Goal: Task Accomplishment & Management: Manage account settings

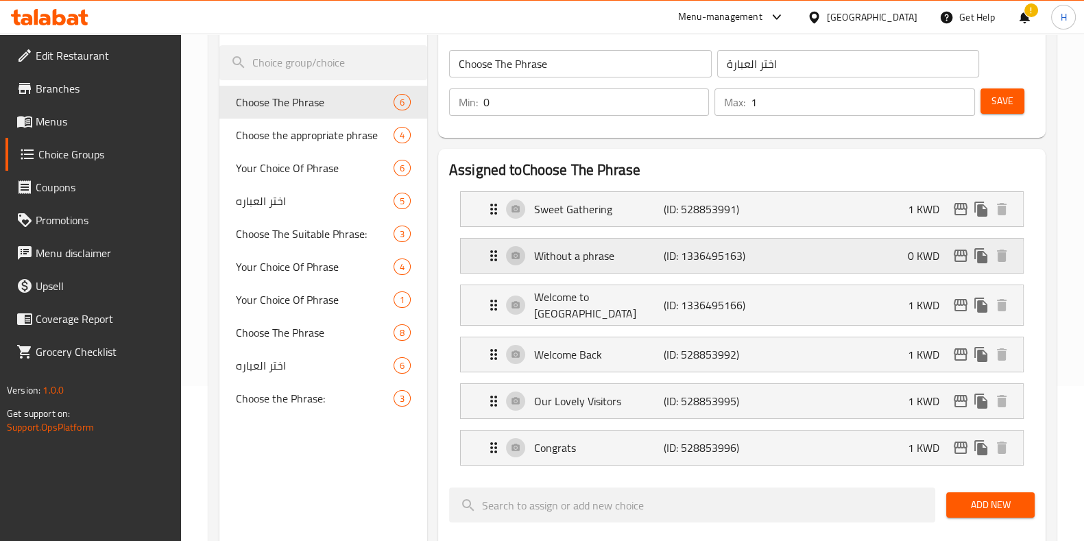
scroll to position [171, 0]
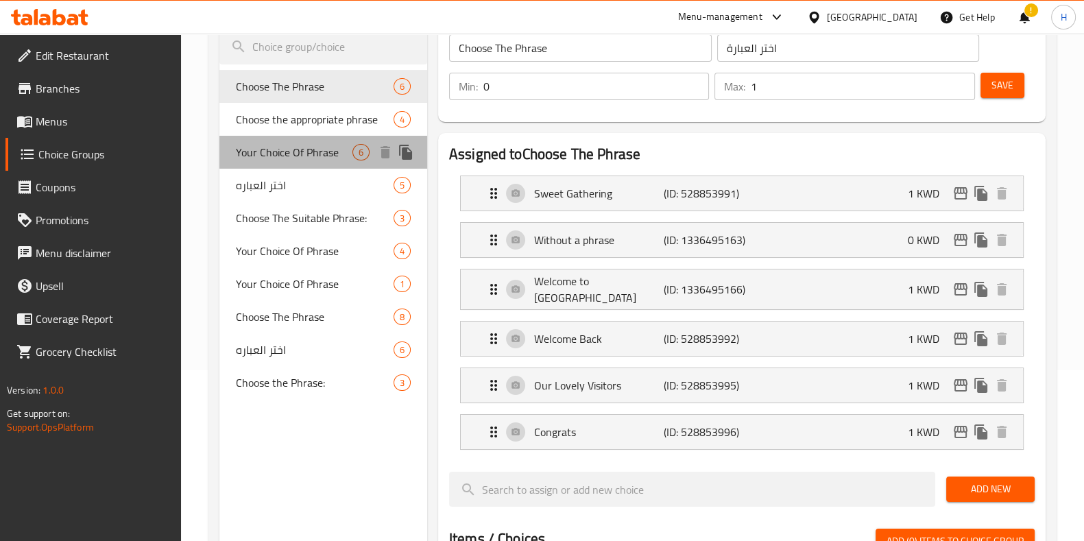
drag, startPoint x: 296, startPoint y: 159, endPoint x: 291, endPoint y: 195, distance: 36.7
click at [296, 159] on span "Your Choice Of Phrase" at bounding box center [294, 152] width 117 height 16
type input "Your Choice Of Phrase"
type input "إختيارك من العبارة"
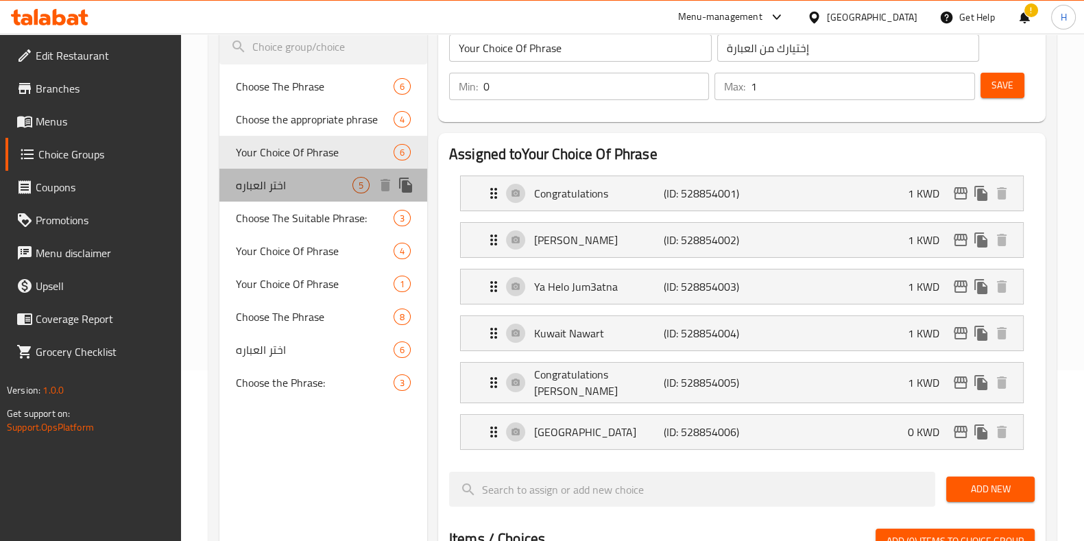
click at [291, 195] on div "اختر العباره 5" at bounding box center [323, 185] width 208 height 33
type input "اختر العباره"
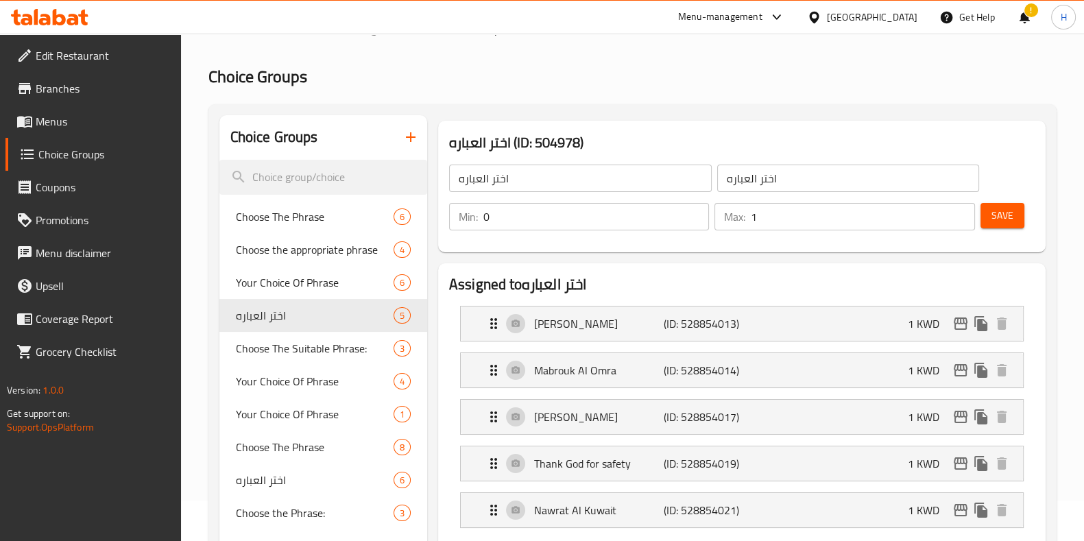
scroll to position [0, 0]
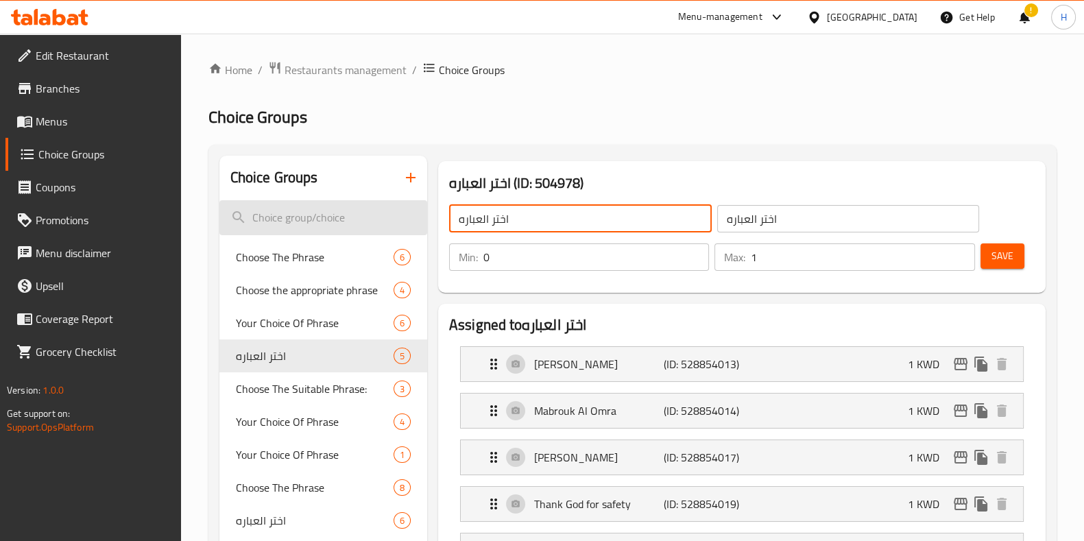
drag, startPoint x: 443, startPoint y: 223, endPoint x: 350, endPoint y: 231, distance: 93.6
type input "ؤ"
type input "c"
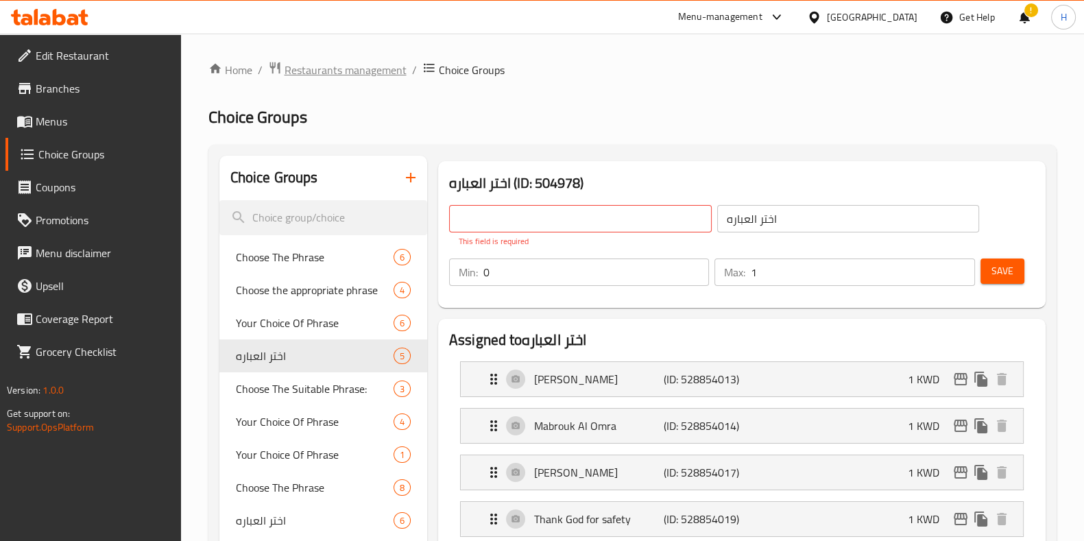
click at [385, 66] on span "Restaurants management" at bounding box center [346, 70] width 122 height 16
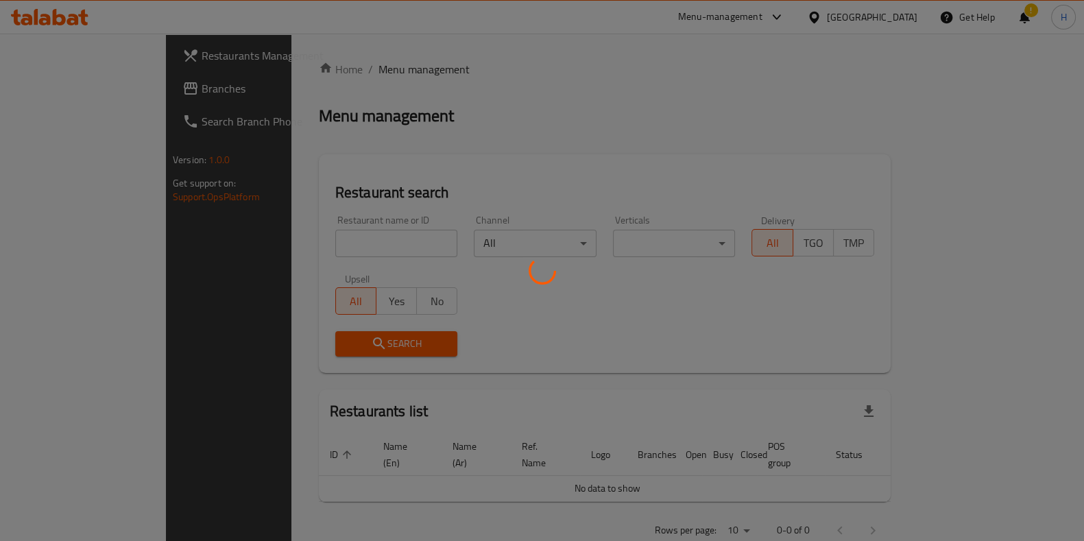
click at [307, 254] on div at bounding box center [542, 270] width 1084 height 541
click at [306, 249] on div at bounding box center [542, 270] width 1084 height 541
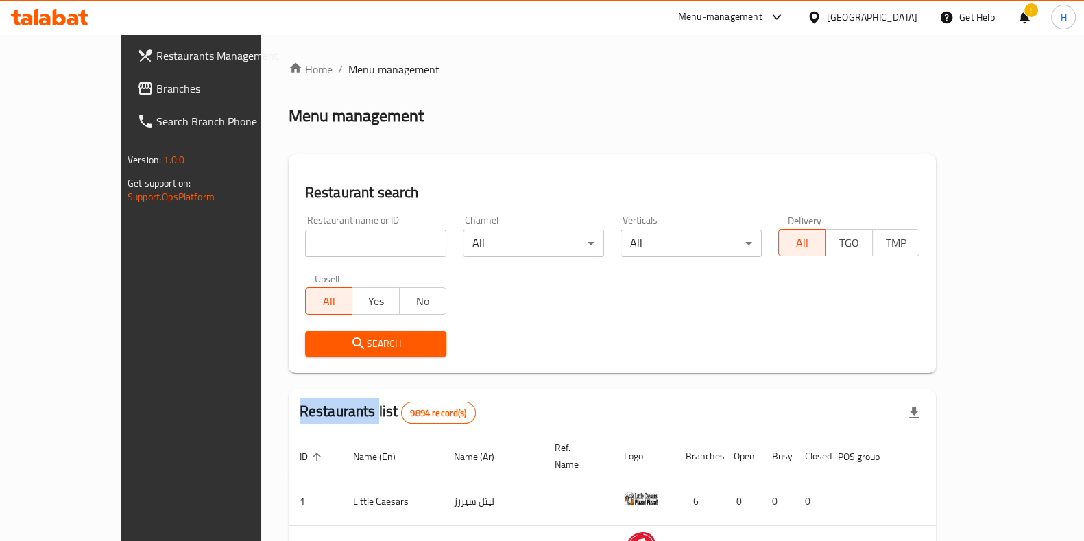
click at [306, 249] on div "Home / Menu management Menu management Restaurant search Restaurant name or ID …" at bounding box center [612, 491] width 647 height 861
click at [306, 249] on input "search" at bounding box center [375, 243] width 141 height 27
paste input "بيكرجي"
type input "بيكرجي"
click button "Search" at bounding box center [375, 343] width 141 height 25
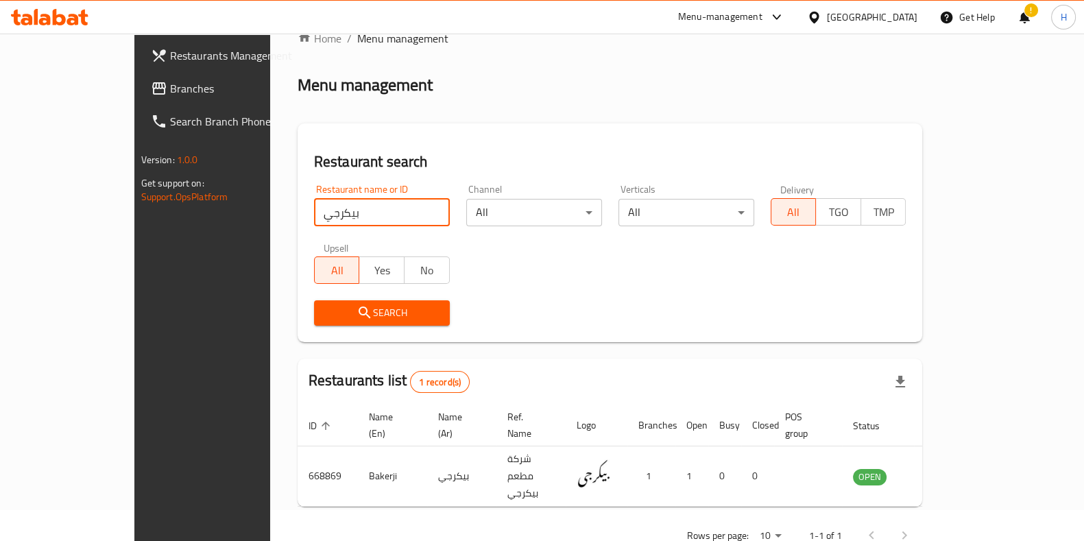
scroll to position [43, 0]
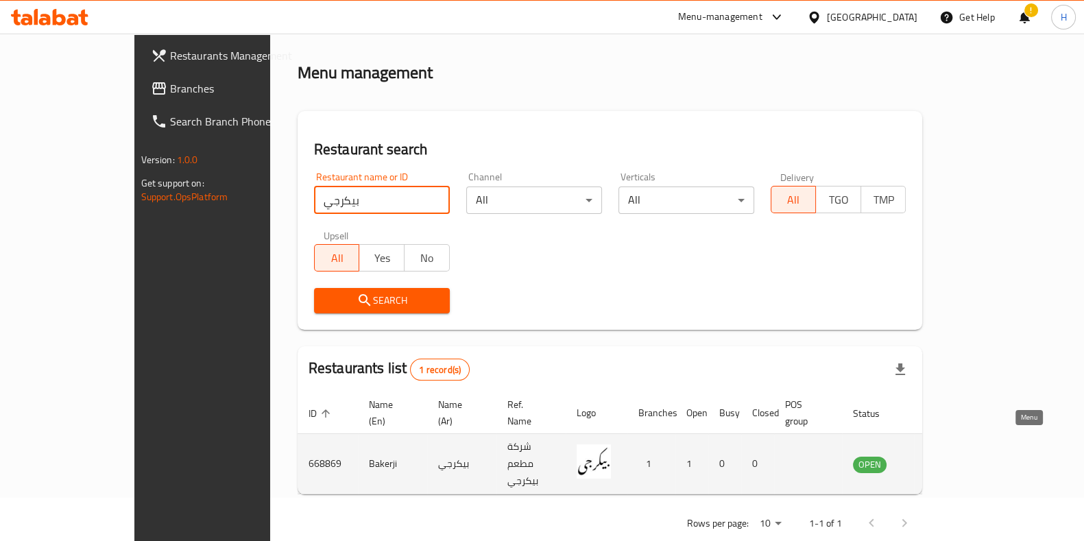
click at [942, 456] on icon "enhanced table" at bounding box center [933, 464] width 16 height 16
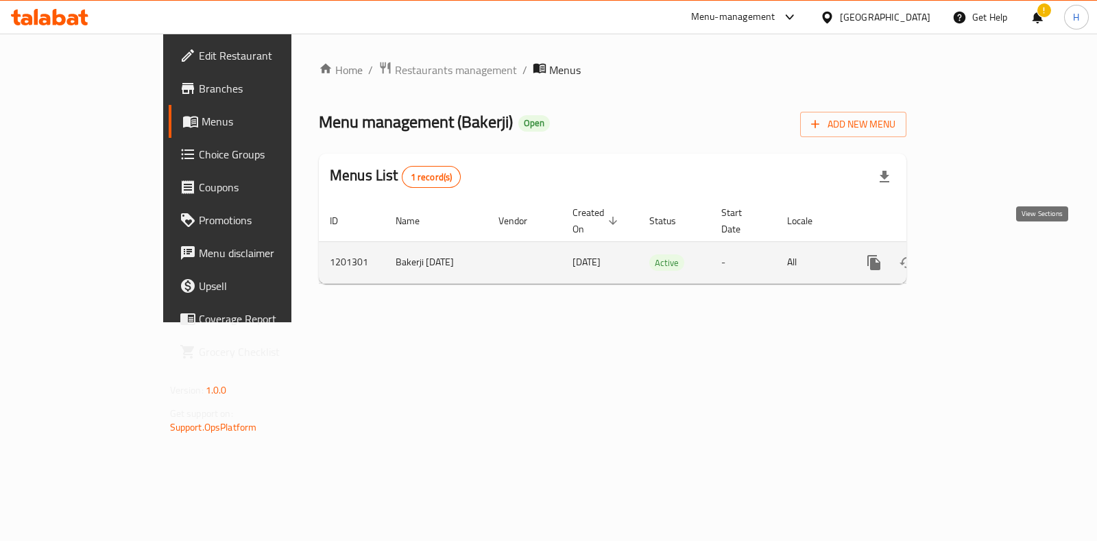
click at [981, 254] on icon "enhanced table" at bounding box center [973, 262] width 16 height 16
